Goal: Navigation & Orientation: Understand site structure

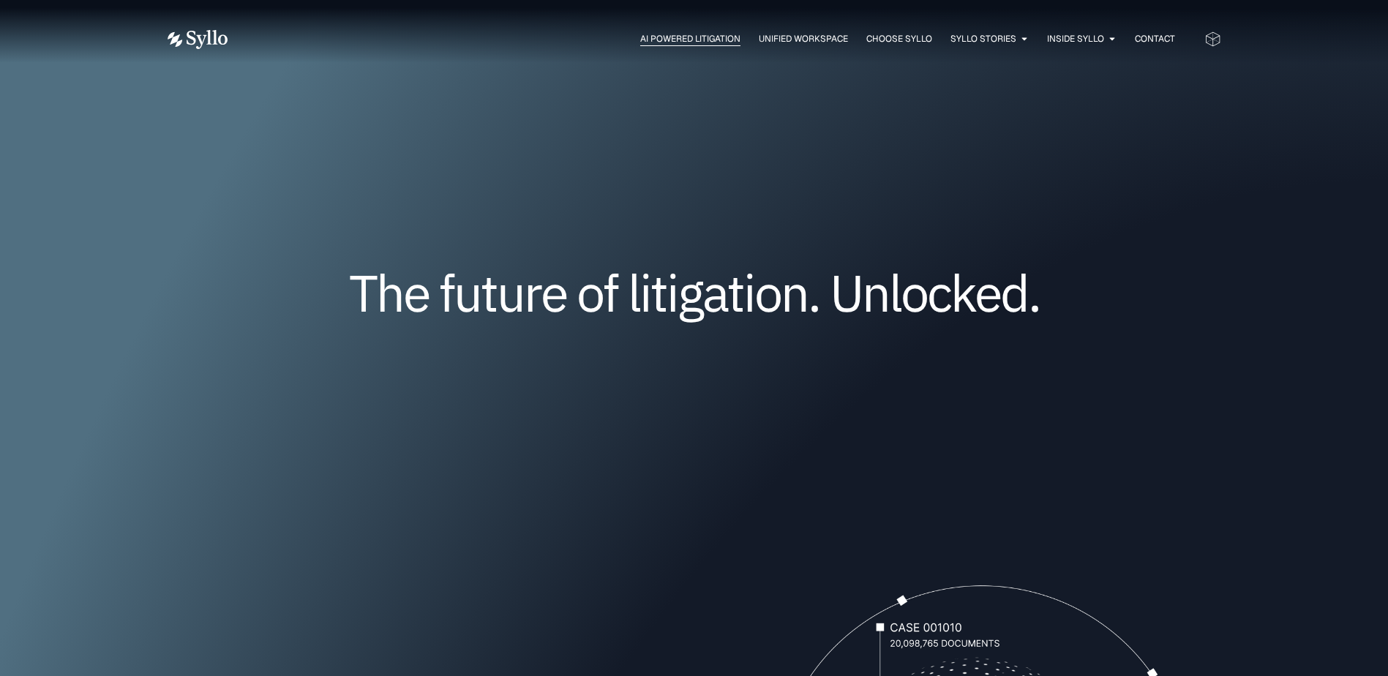
click at [691, 37] on span "AI Powered Litigation" at bounding box center [690, 38] width 100 height 13
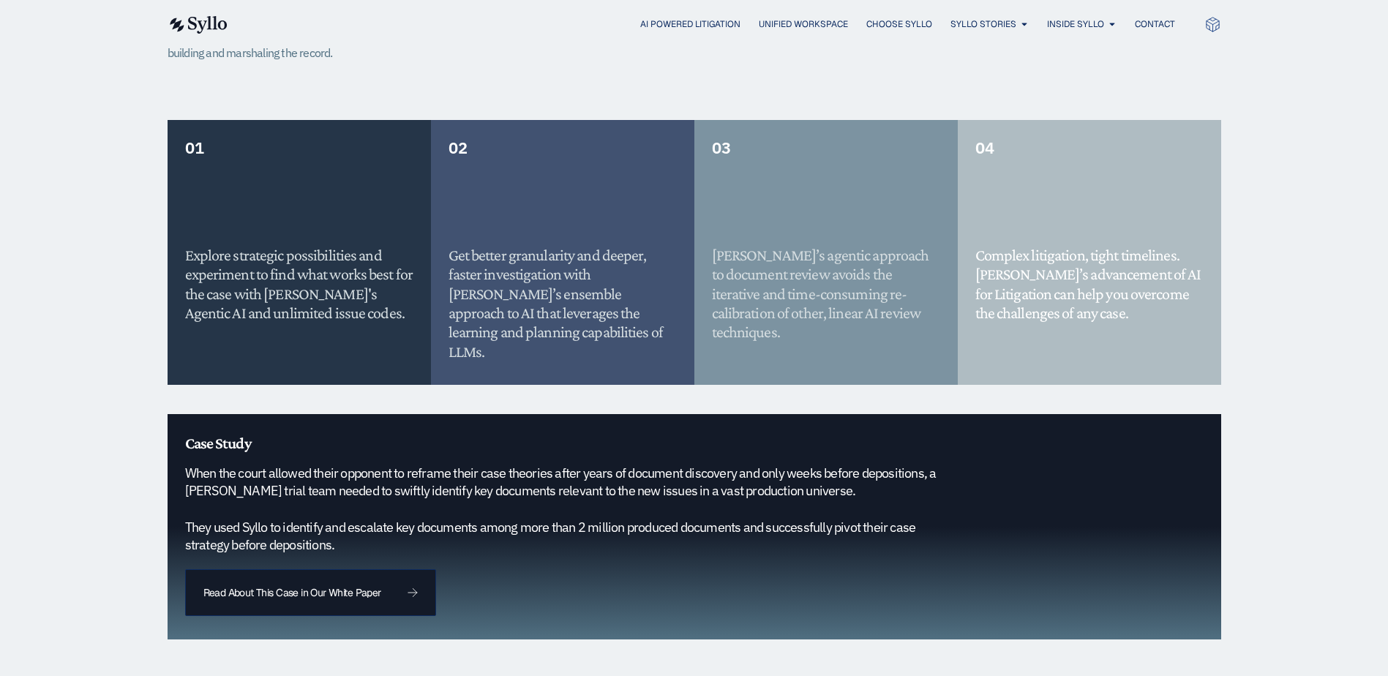
scroll to position [1170, 0]
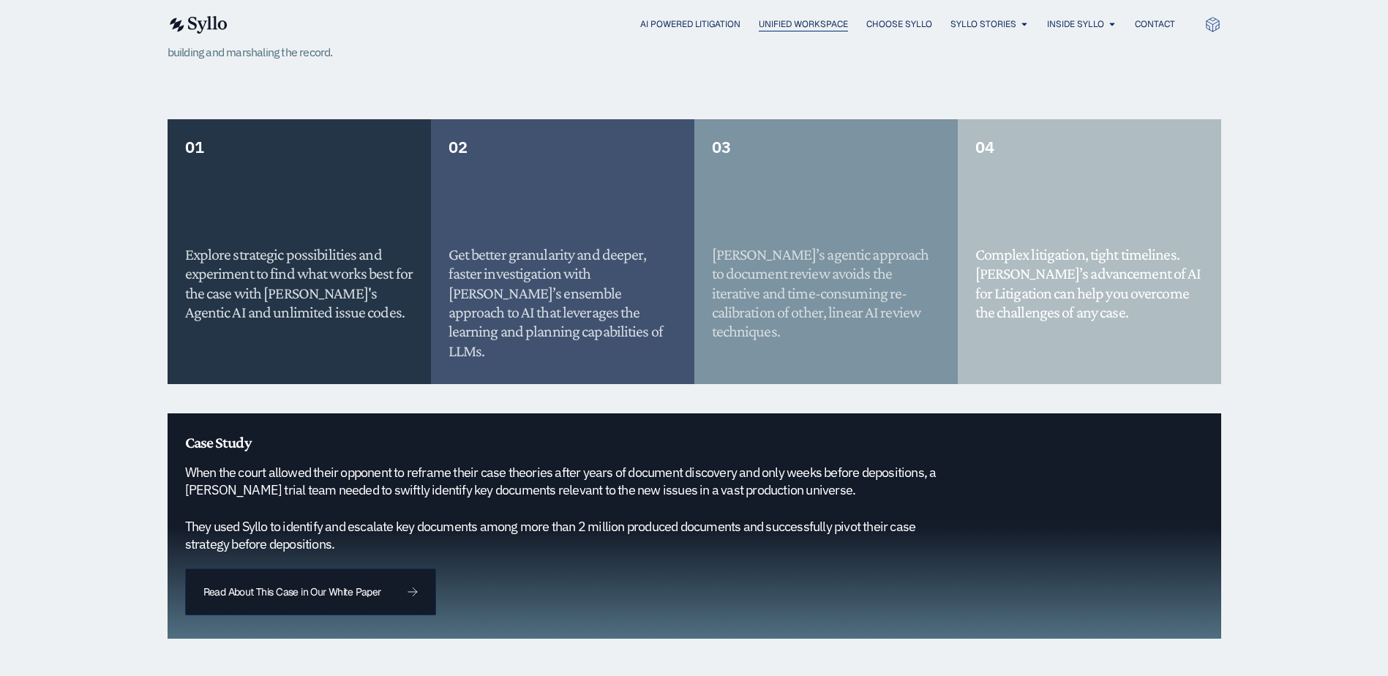
click at [762, 29] on span "Unified Workspace" at bounding box center [803, 24] width 89 height 13
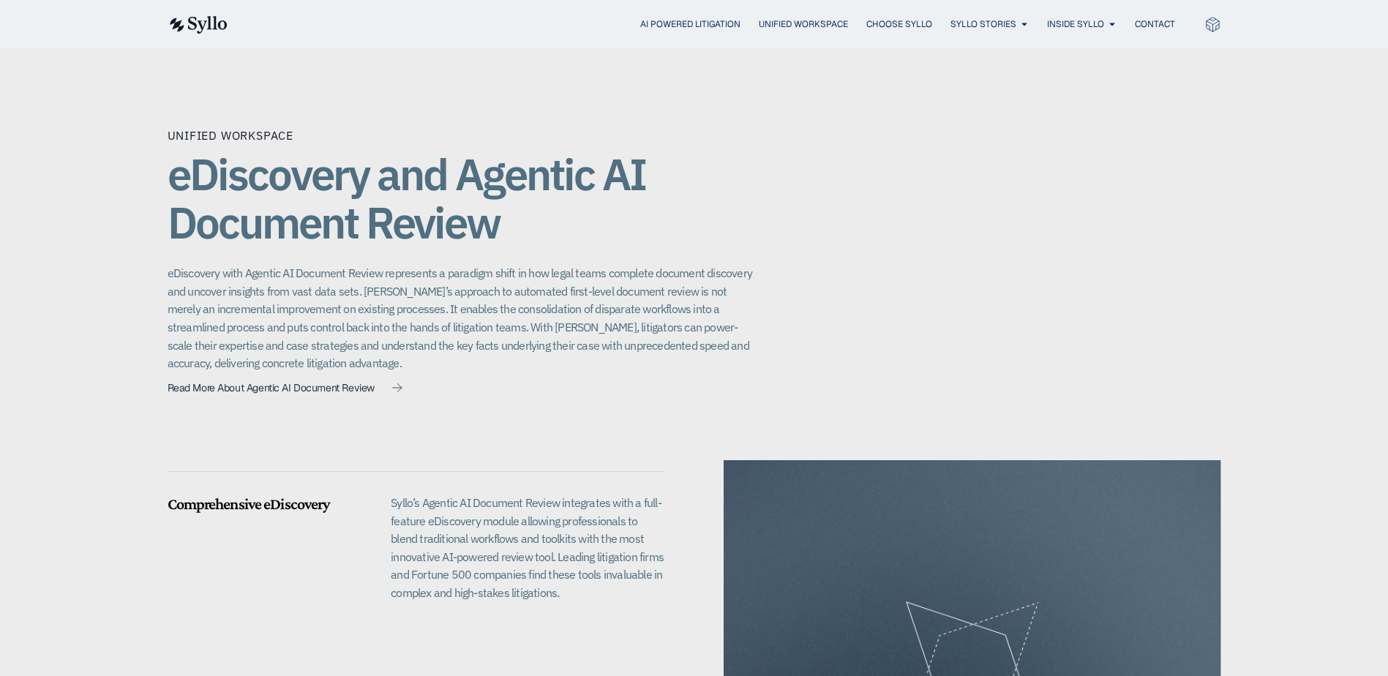
scroll to position [1244, 0]
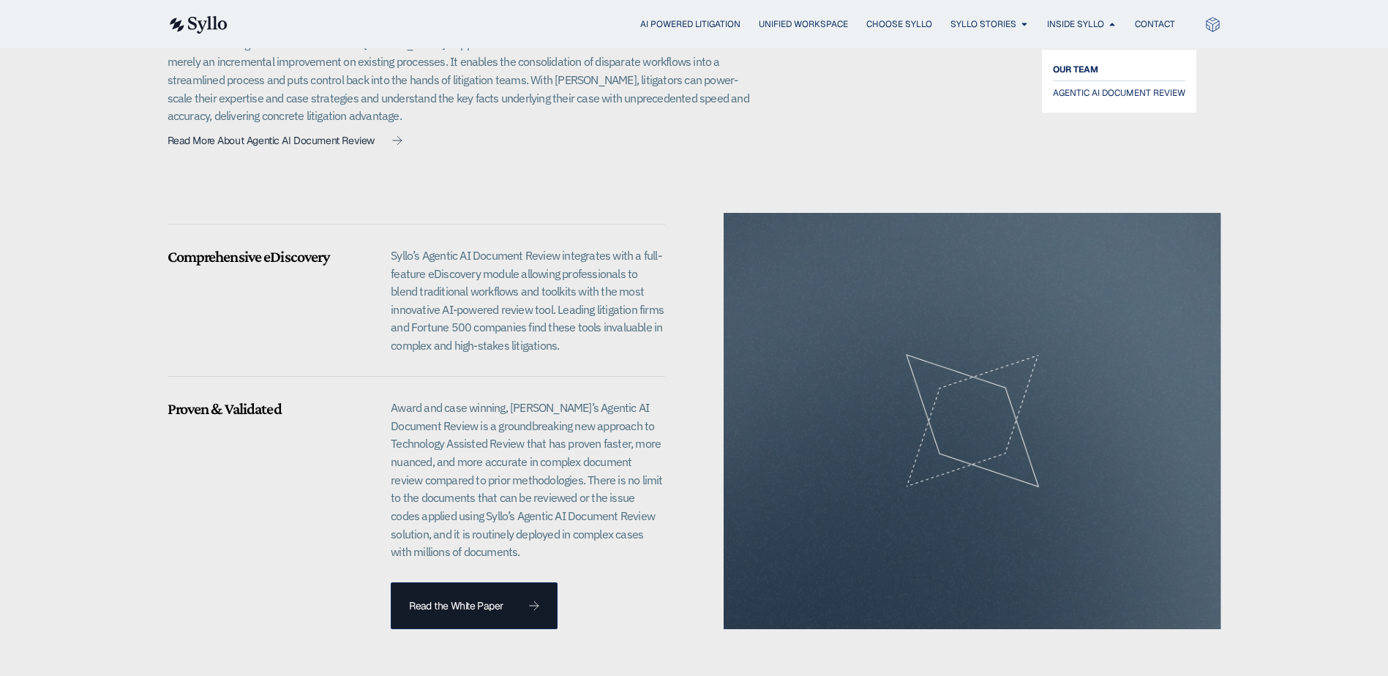
click at [1070, 67] on span "OUR TEAM" at bounding box center [1075, 70] width 45 height 18
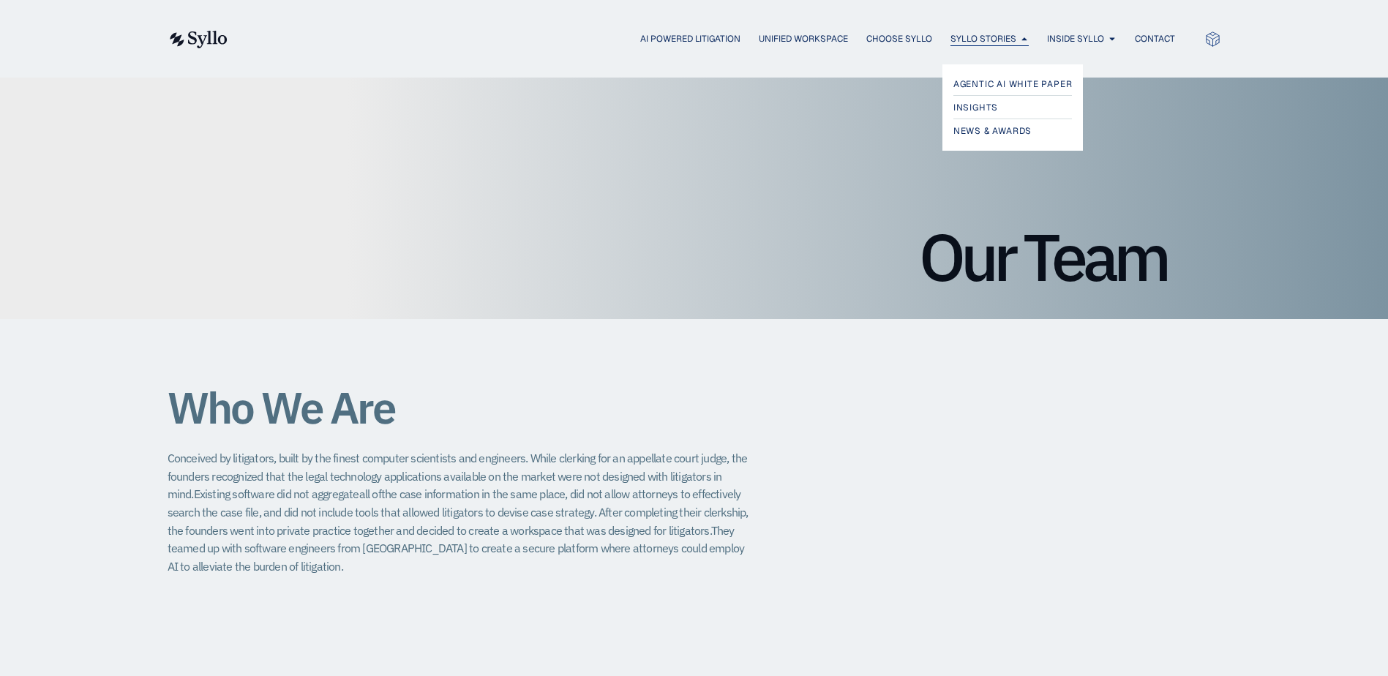
click at [970, 33] on span "Syllo Stories" at bounding box center [983, 38] width 66 height 13
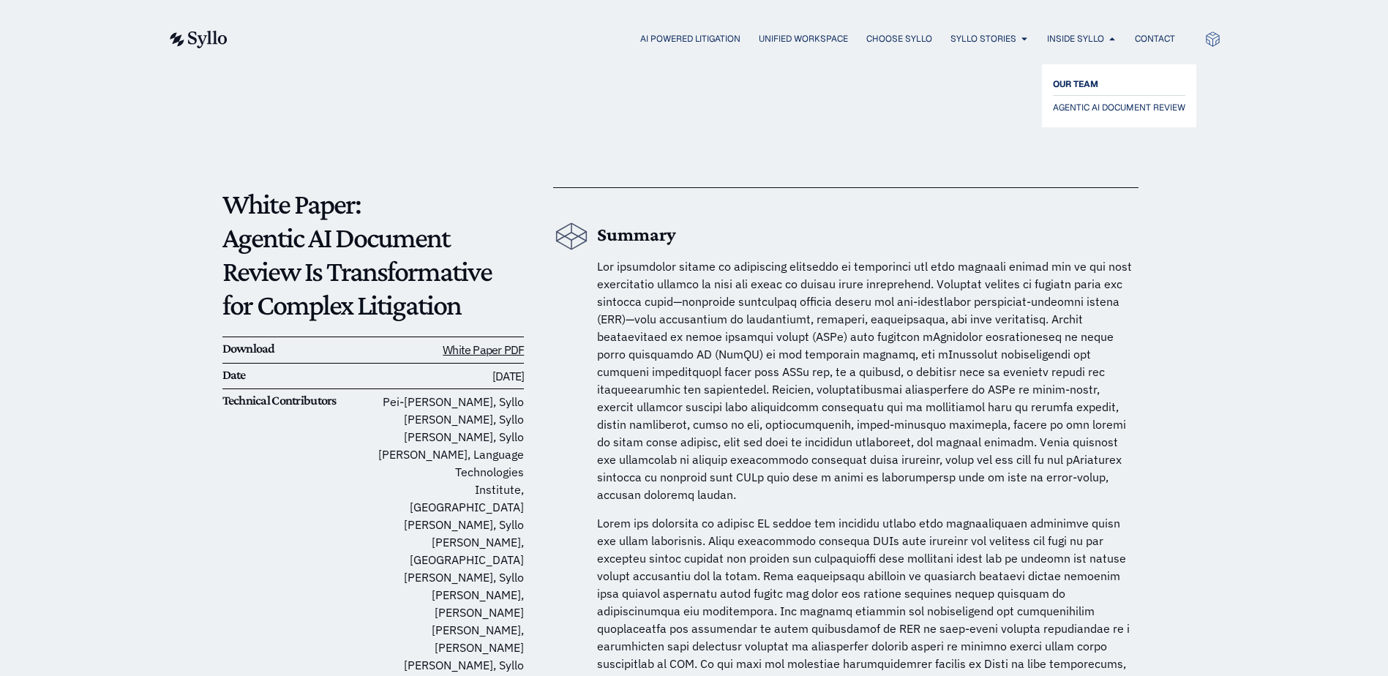
click at [1084, 78] on span "OUR TEAM" at bounding box center [1075, 84] width 45 height 18
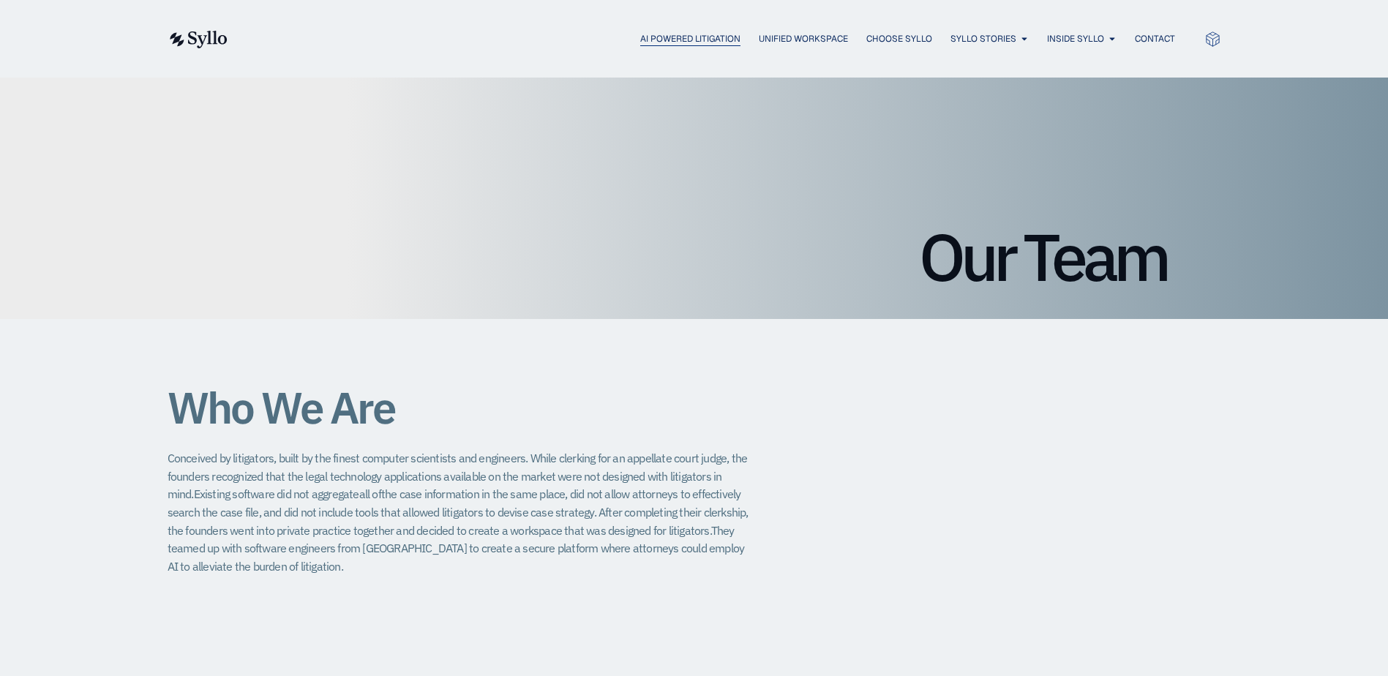
click at [644, 33] on span "AI Powered Litigation" at bounding box center [690, 38] width 100 height 13
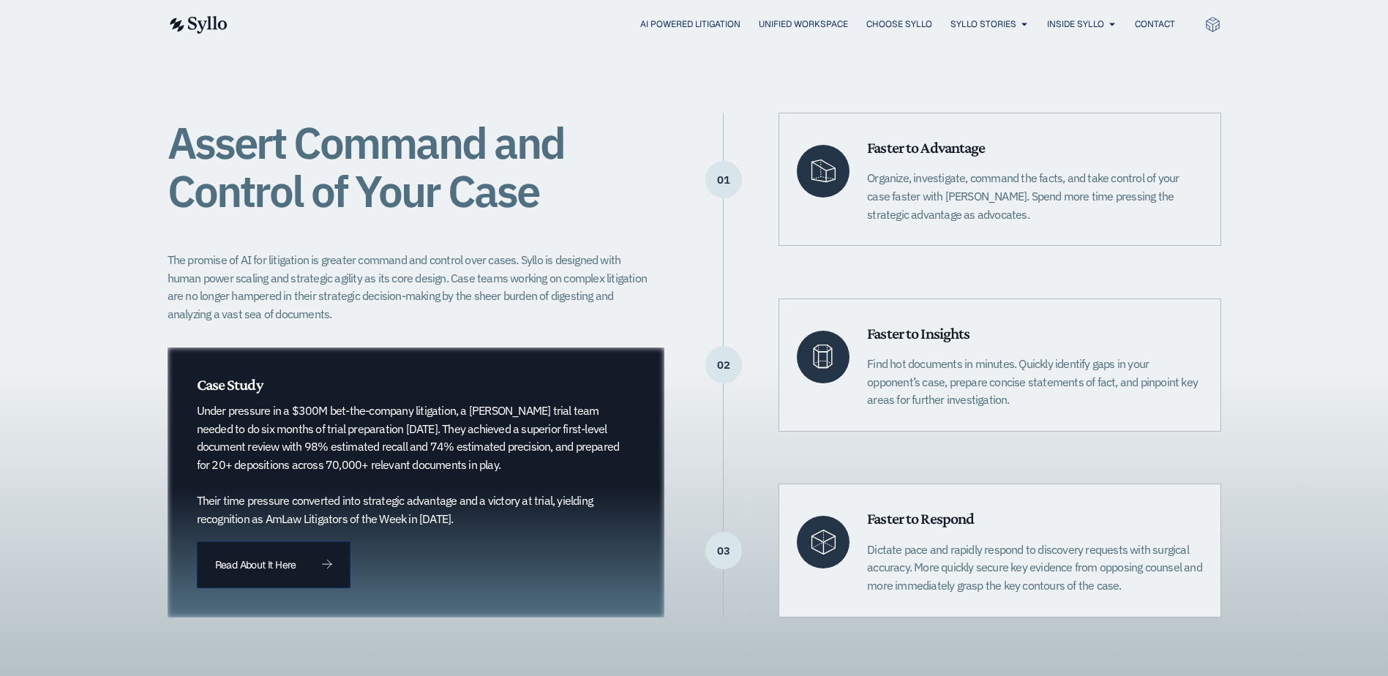
scroll to position [293, 0]
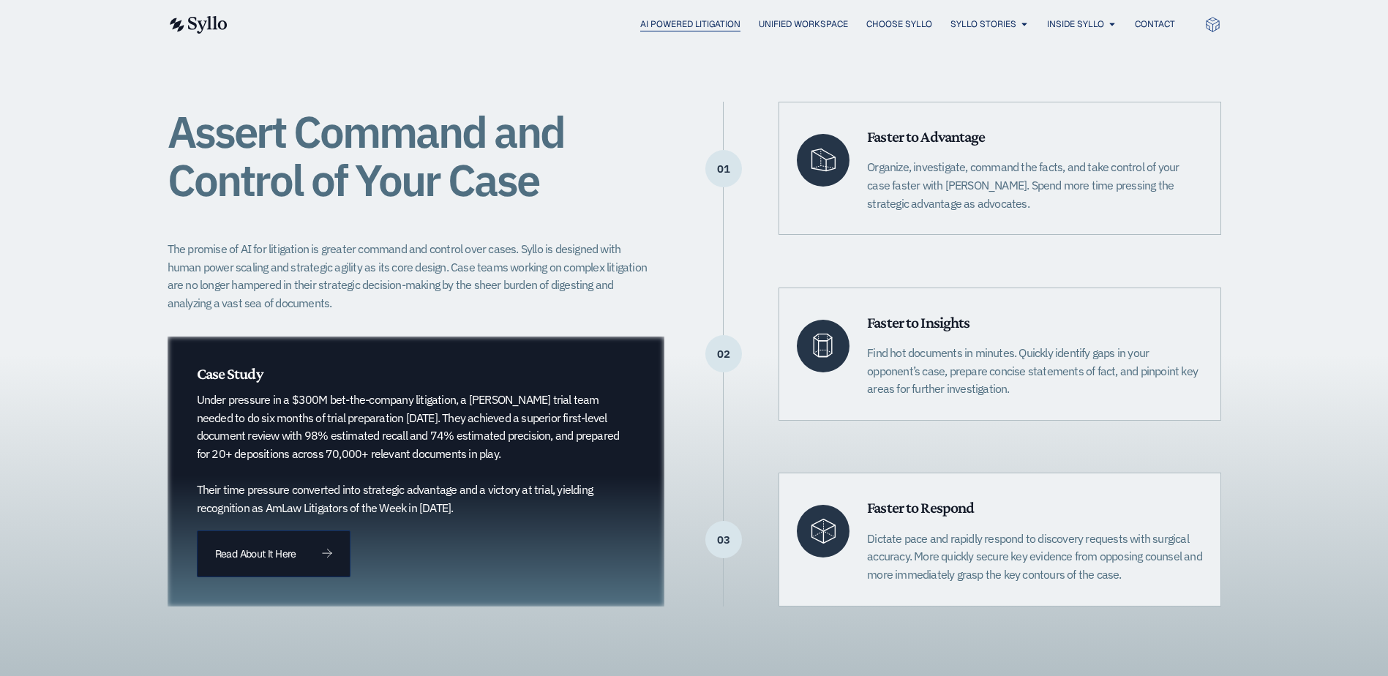
click at [651, 28] on span "AI Powered Litigation" at bounding box center [690, 24] width 100 height 13
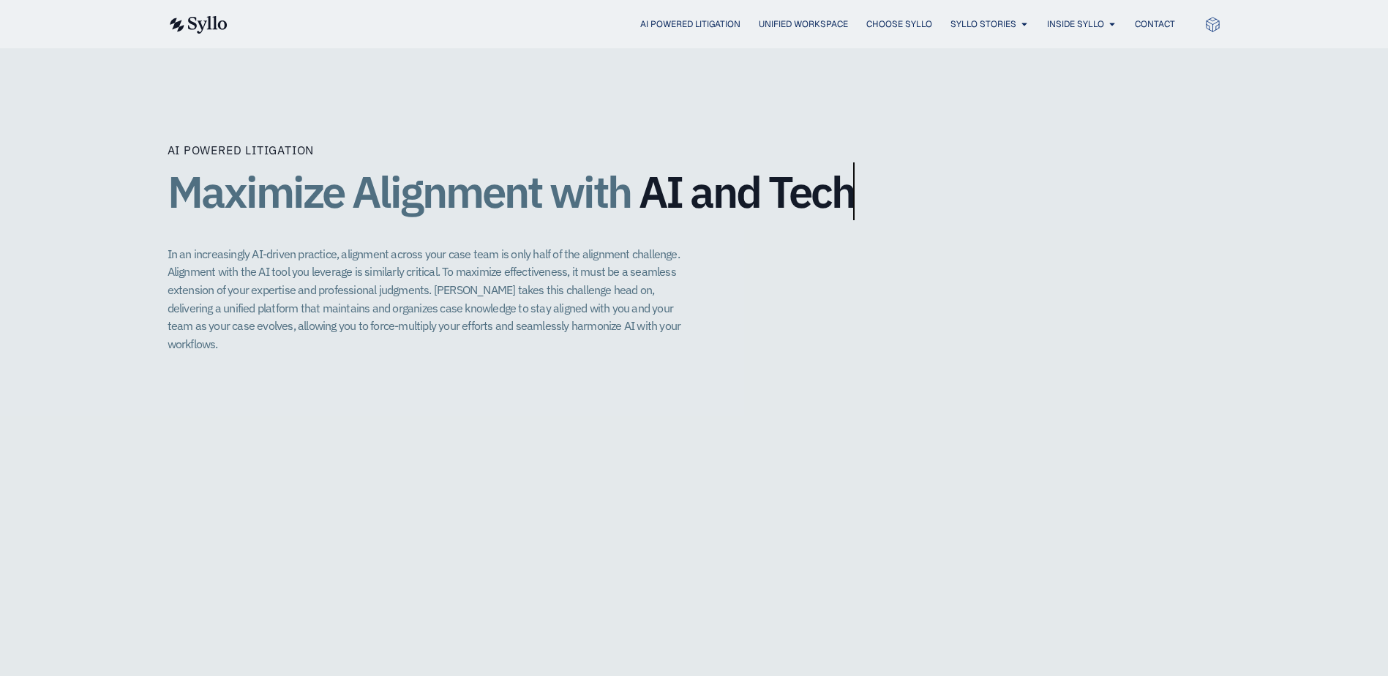
scroll to position [3292, 0]
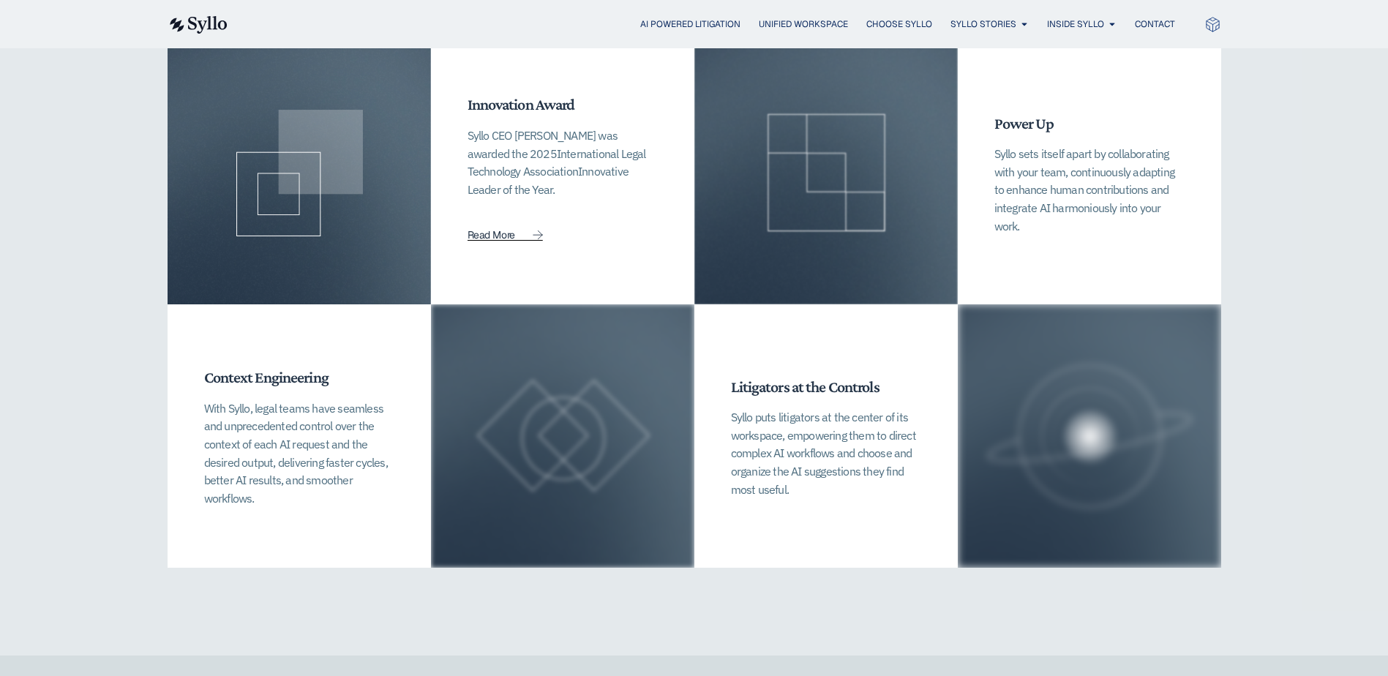
click at [482, 230] on span "Read More" at bounding box center [491, 235] width 48 height 10
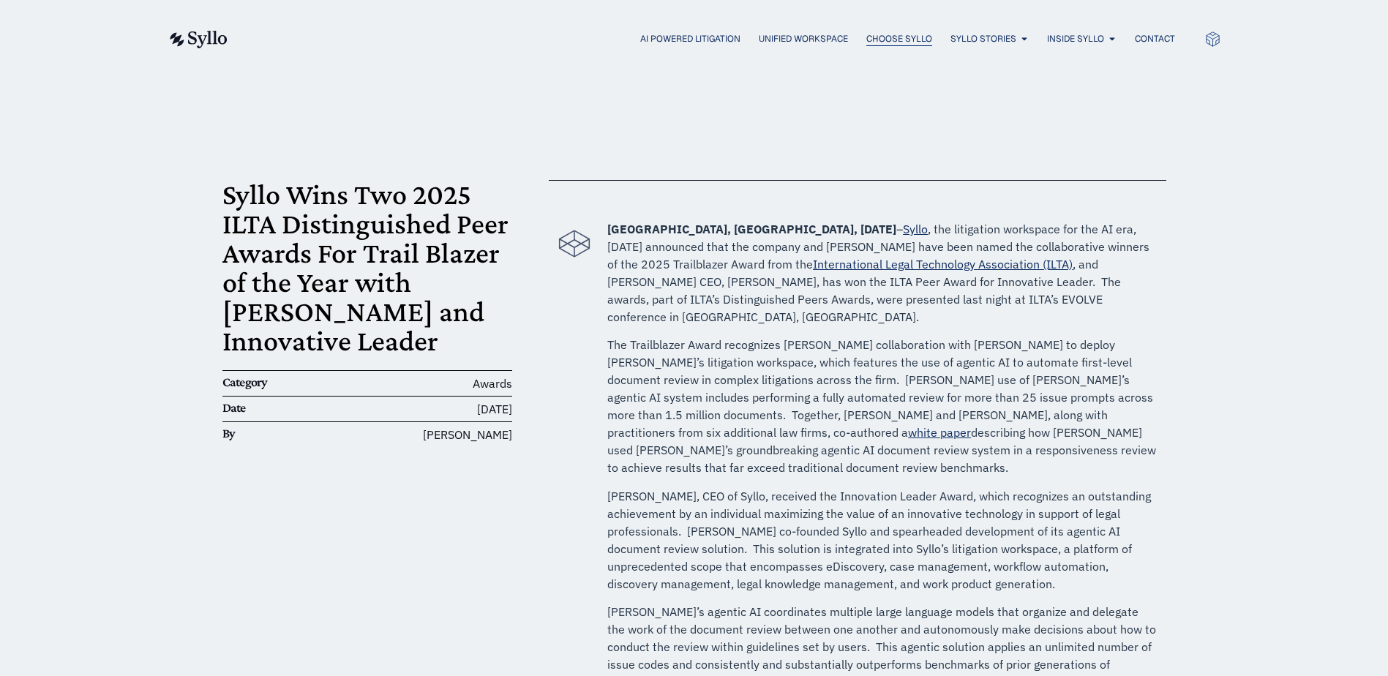
click at [892, 37] on span "Choose Syllo" at bounding box center [899, 38] width 66 height 13
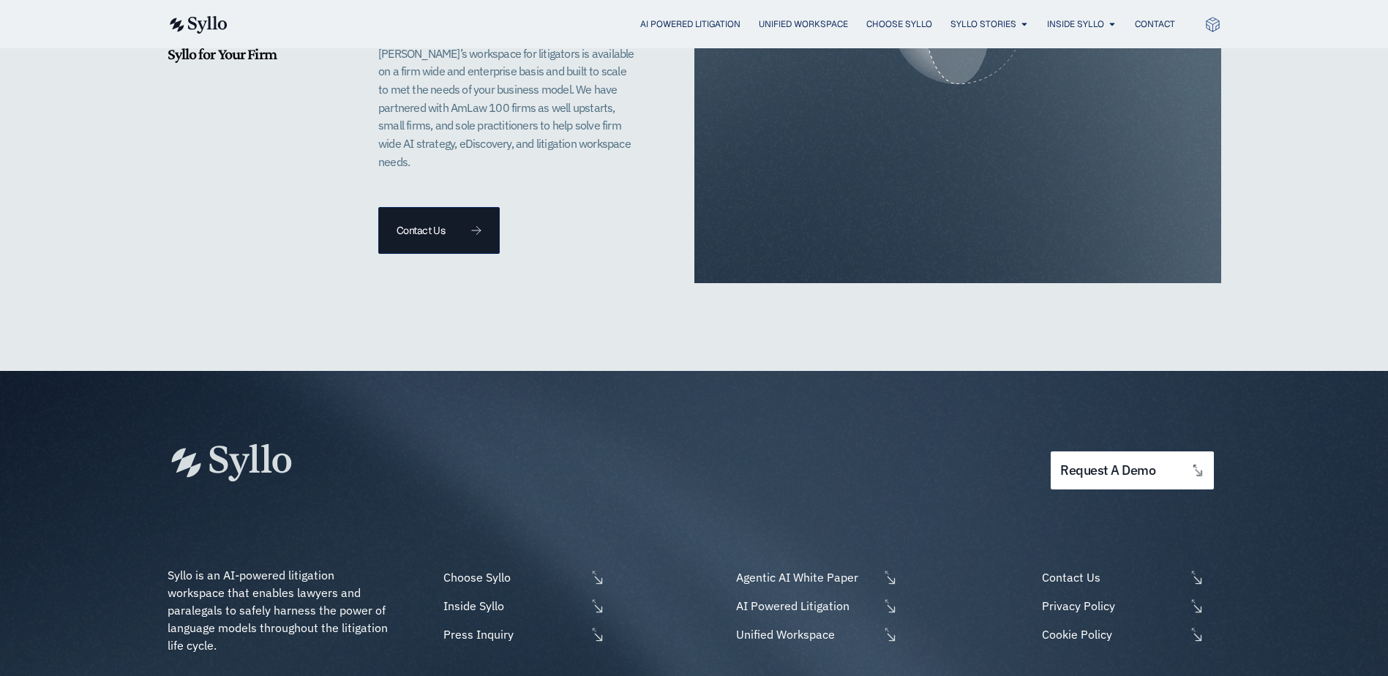
scroll to position [3467, 0]
